Goal: Transaction & Acquisition: Purchase product/service

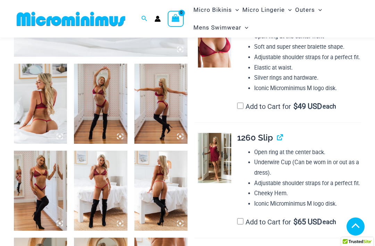
scroll to position [262, 0]
click at [43, 123] on img at bounding box center [40, 104] width 53 height 80
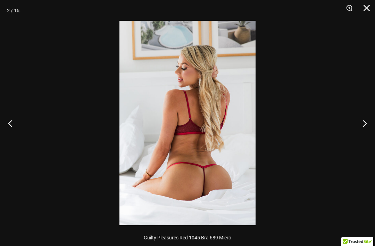
click at [366, 124] on button "Next" at bounding box center [362, 123] width 26 height 35
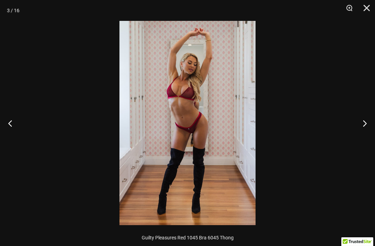
click at [368, 123] on button "Next" at bounding box center [362, 123] width 26 height 35
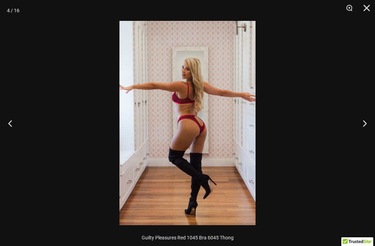
click at [366, 123] on button "Next" at bounding box center [362, 123] width 26 height 35
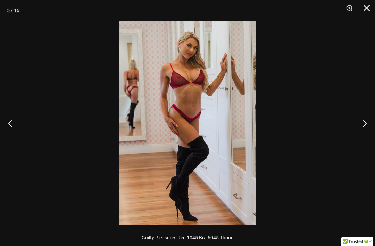
click at [368, 125] on button "Next" at bounding box center [362, 123] width 26 height 35
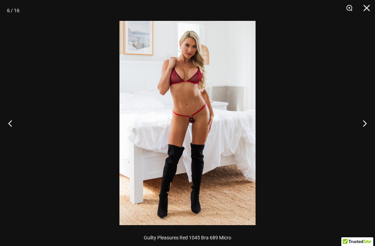
click at [365, 125] on button "Next" at bounding box center [362, 123] width 26 height 35
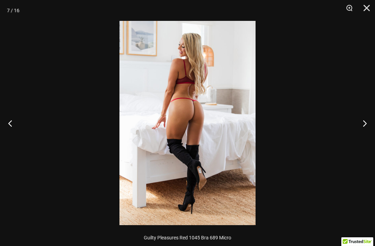
click at [366, 124] on button "Next" at bounding box center [362, 123] width 26 height 35
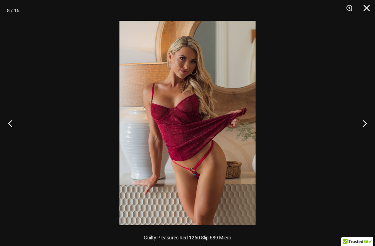
click at [346, 8] on button "Zoom" at bounding box center [346, 10] width 17 height 21
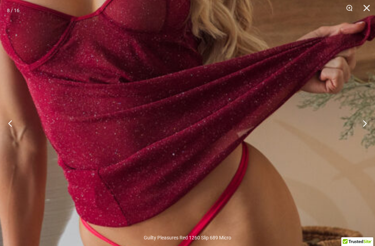
click at [364, 122] on button "Next" at bounding box center [362, 123] width 26 height 35
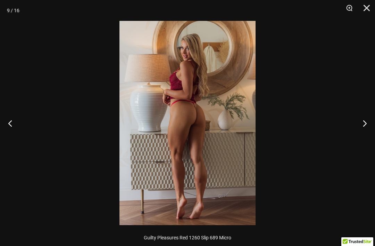
click at [364, 124] on button "Next" at bounding box center [362, 123] width 26 height 35
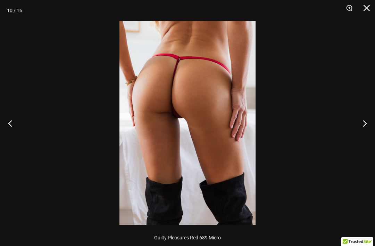
click at [365, 124] on button "Next" at bounding box center [362, 123] width 26 height 35
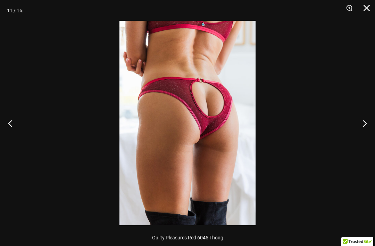
click at [365, 124] on button "Next" at bounding box center [362, 123] width 26 height 35
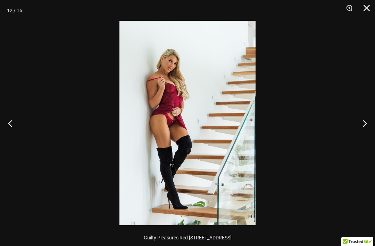
click at [365, 125] on button "Next" at bounding box center [362, 123] width 26 height 35
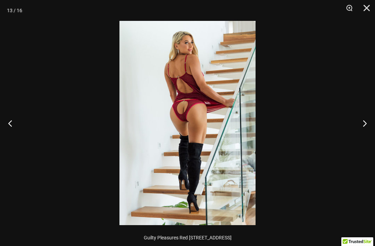
click at [365, 126] on button "Next" at bounding box center [362, 123] width 26 height 35
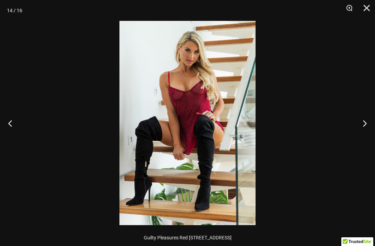
click at [365, 127] on button "Next" at bounding box center [362, 123] width 26 height 35
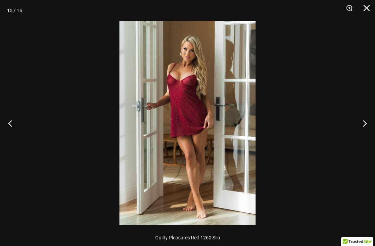
click at [364, 126] on button "Next" at bounding box center [362, 123] width 26 height 35
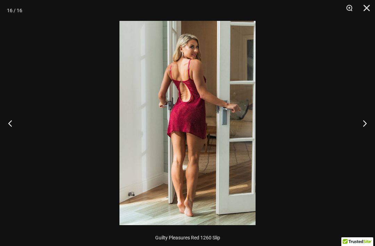
click at [364, 7] on button "Close" at bounding box center [364, 10] width 17 height 21
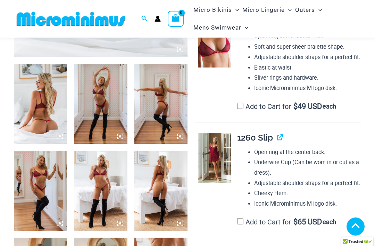
scroll to position [262, 0]
